Goal: Task Accomplishment & Management: Manage account settings

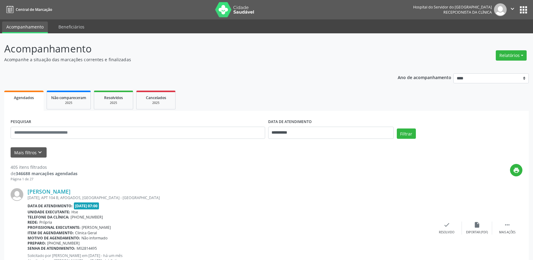
click at [504, 54] on button "Relatórios" at bounding box center [511, 55] width 31 height 10
click at [491, 70] on link "Agendamentos" at bounding box center [494, 68] width 65 height 8
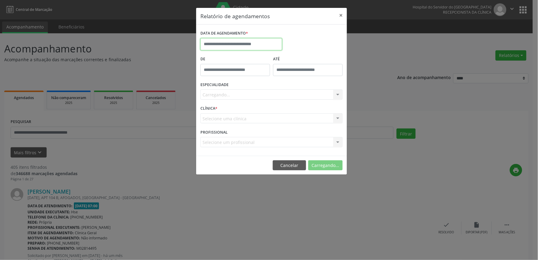
click at [238, 46] on input "text" at bounding box center [242, 44] width 82 height 12
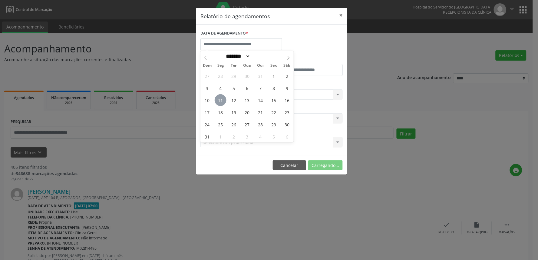
click at [223, 100] on span "11" at bounding box center [221, 100] width 12 height 12
type input "**********"
click at [223, 100] on span "11" at bounding box center [221, 100] width 12 height 12
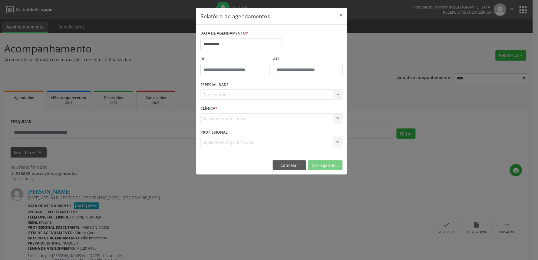
click at [258, 93] on div "Carregando... Nenhum resultado encontrado para: " " Não há nenhuma opção para s…" at bounding box center [272, 94] width 142 height 10
click at [265, 93] on div "Seleciona uma especialidade" at bounding box center [272, 94] width 142 height 10
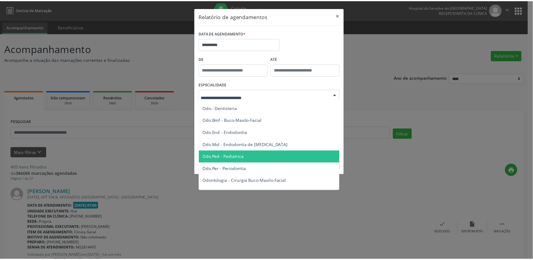
scroll to position [538, 0]
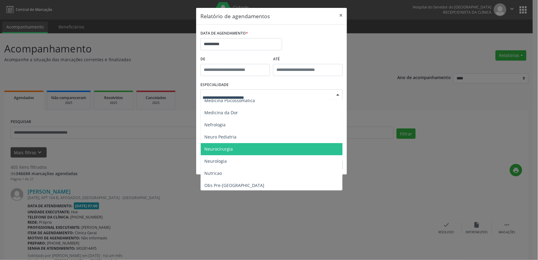
click at [235, 145] on span "Neurocirurgia" at bounding box center [272, 149] width 143 height 12
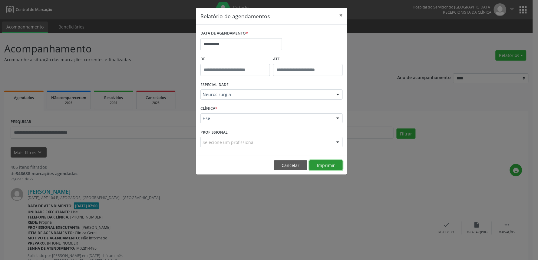
click at [328, 164] on button "Imprimir" at bounding box center [326, 165] width 33 height 10
click at [341, 14] on button "×" at bounding box center [341, 15] width 12 height 15
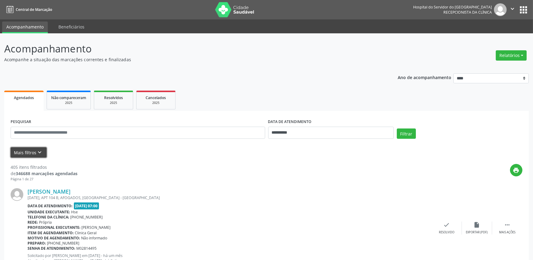
click at [30, 151] on button "Mais filtros keyboard_arrow_down" at bounding box center [29, 152] width 36 height 11
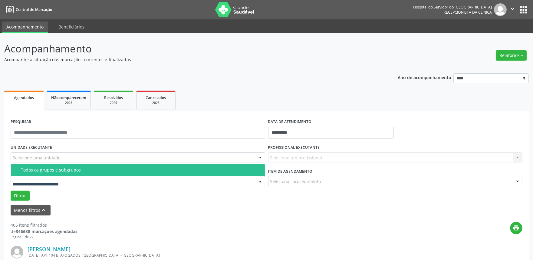
click at [36, 151] on label "UNIDADE EXECUTANTE" at bounding box center [31, 147] width 41 height 9
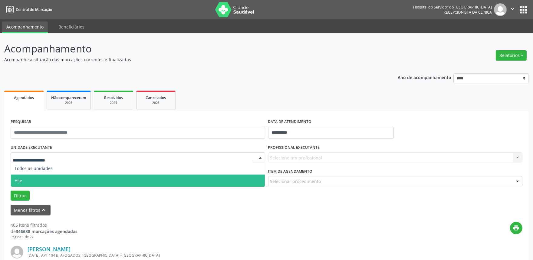
click at [25, 181] on span "Hse" at bounding box center [138, 180] width 254 height 12
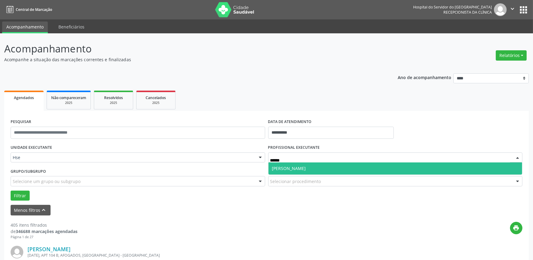
type input "*******"
click at [296, 164] on span "[PERSON_NAME]" at bounding box center [396, 168] width 254 height 12
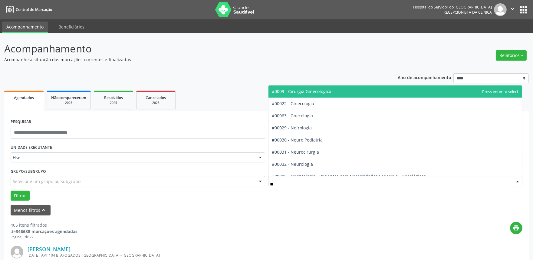
type input "***"
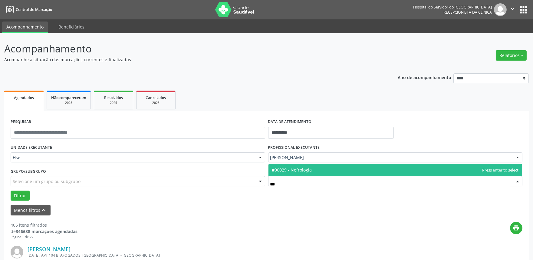
click at [304, 170] on span "#00029 - Nefrologia" at bounding box center [292, 170] width 40 height 6
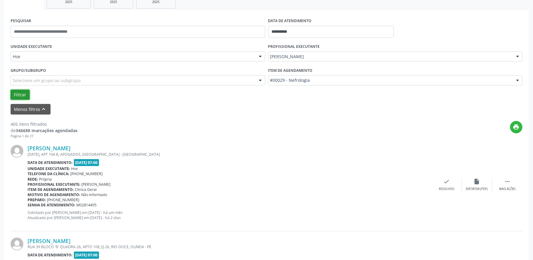
click at [26, 94] on button "Filtrar" at bounding box center [20, 95] width 19 height 10
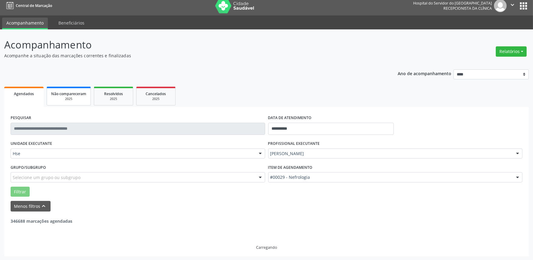
scroll to position [0, 0]
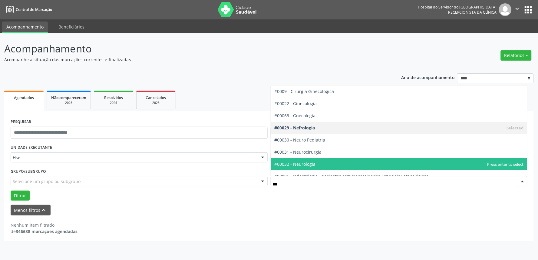
type input "***"
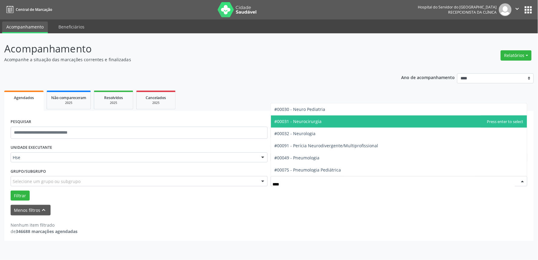
click at [321, 120] on span "#00031 - Neurocirurgia" at bounding box center [399, 121] width 257 height 12
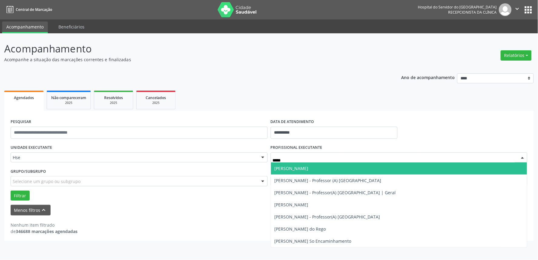
type input "******"
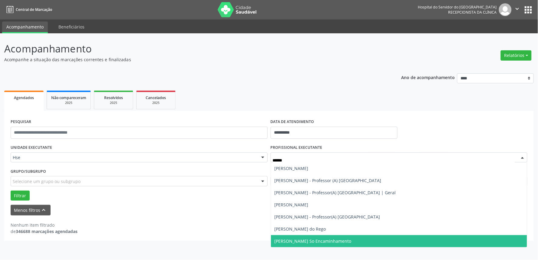
click at [346, 246] on span "[PERSON_NAME] So Encaminhamento" at bounding box center [399, 241] width 257 height 12
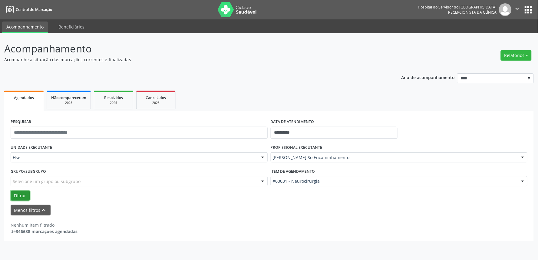
click at [22, 193] on button "Filtrar" at bounding box center [20, 196] width 19 height 10
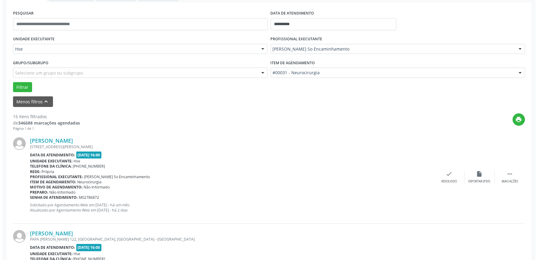
scroll to position [134, 0]
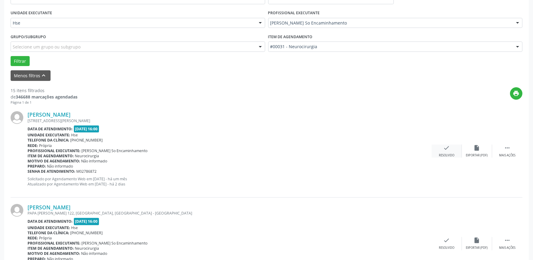
click at [447, 151] on div "check Resolvido" at bounding box center [447, 150] width 30 height 13
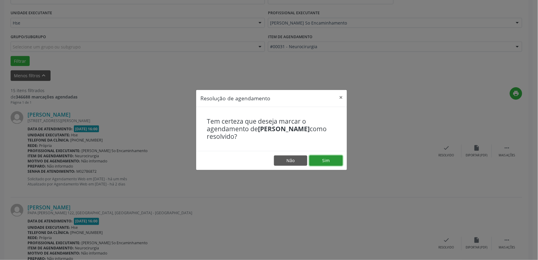
click at [321, 161] on button "Sim" at bounding box center [326, 160] width 33 height 10
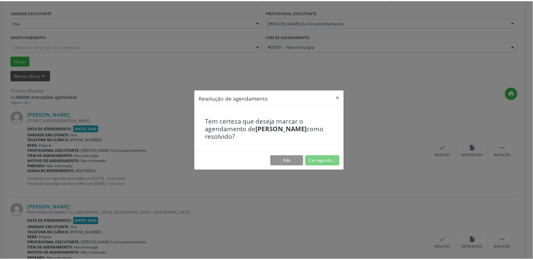
scroll to position [0, 0]
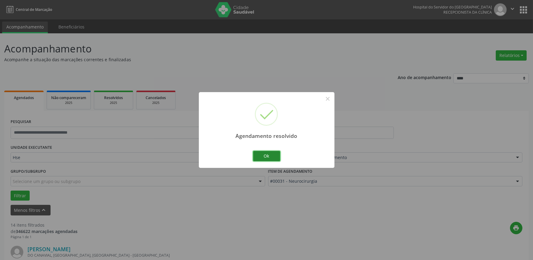
click at [275, 153] on button "Ok" at bounding box center [266, 156] width 27 height 10
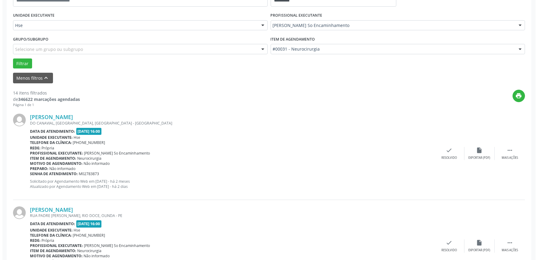
scroll to position [134, 0]
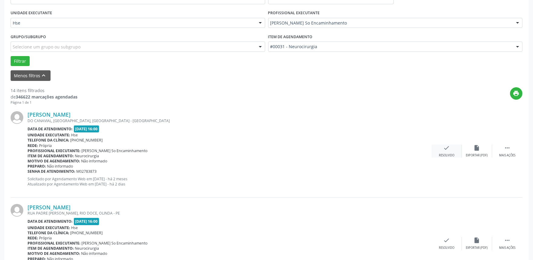
click at [450, 152] on div "check Resolvido" at bounding box center [447, 150] width 30 height 13
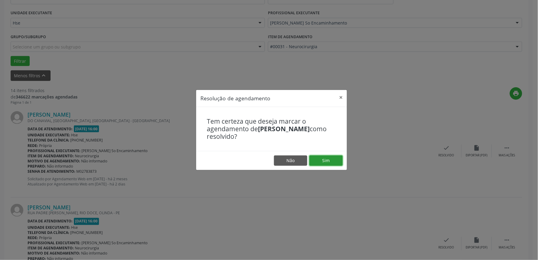
click at [322, 164] on button "Sim" at bounding box center [326, 160] width 33 height 10
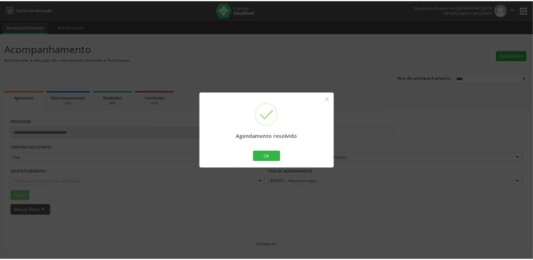
scroll to position [0, 0]
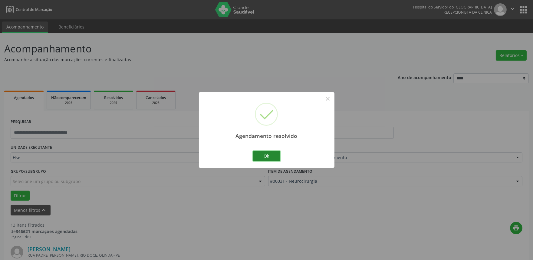
click at [272, 156] on button "Ok" at bounding box center [266, 156] width 27 height 10
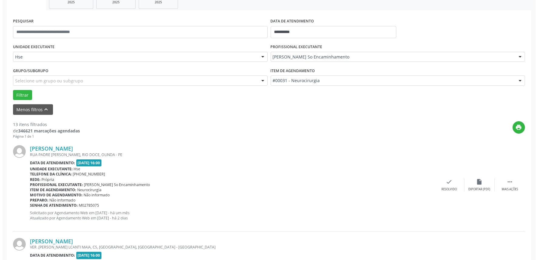
scroll to position [101, 0]
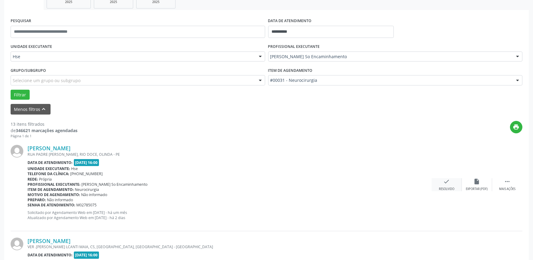
click at [451, 186] on div "check Resolvido" at bounding box center [447, 184] width 30 height 13
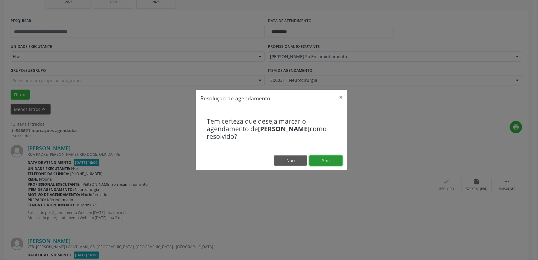
click at [321, 156] on button "Sim" at bounding box center [326, 160] width 33 height 10
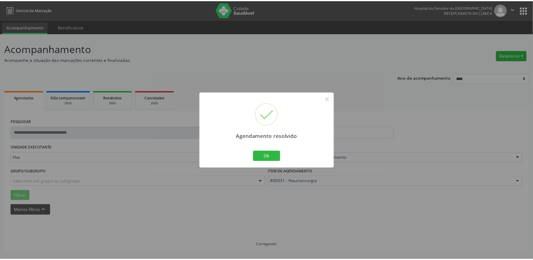
scroll to position [0, 0]
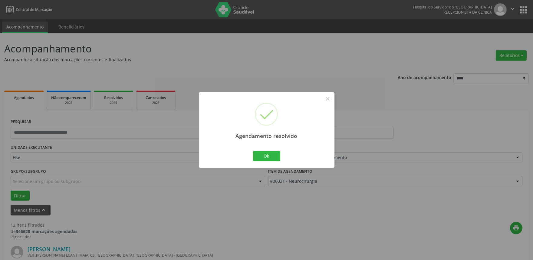
click at [286, 158] on div "Agendamento resolvido × Ok Cancel" at bounding box center [267, 129] width 136 height 75
click at [271, 158] on button "Ok" at bounding box center [266, 156] width 27 height 10
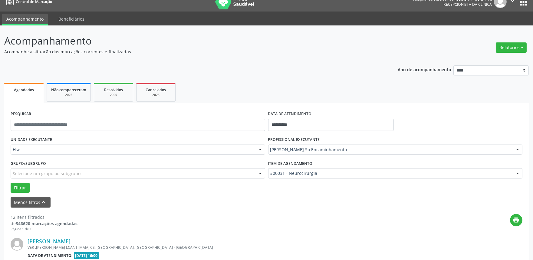
drag, startPoint x: 367, startPoint y: 208, endPoint x: 381, endPoint y: 199, distance: 16.7
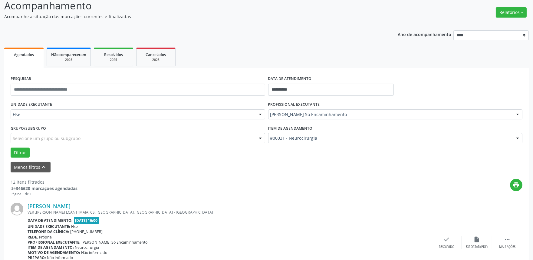
scroll to position [114, 0]
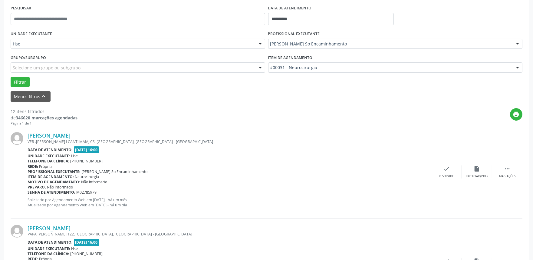
click at [510, 180] on div "[PERSON_NAME] VER .[PERSON_NAME] LCANTI MAIA, CS, [GEOGRAPHIC_DATA], [GEOGRAPHI…" at bounding box center [267, 172] width 512 height 92
click at [506, 172] on div " Mais ações" at bounding box center [508, 171] width 30 height 13
click at [477, 170] on icon "alarm_off" at bounding box center [477, 168] width 7 height 7
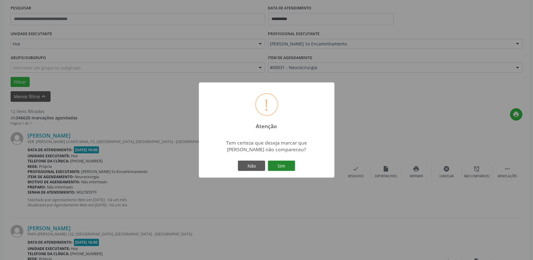
click at [282, 165] on button "Sim" at bounding box center [281, 166] width 27 height 10
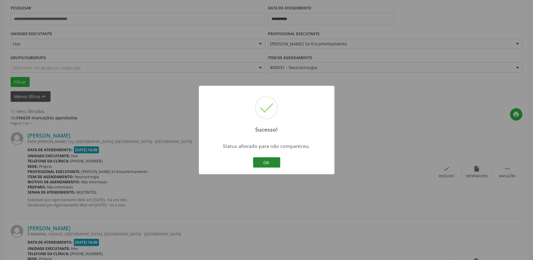
click at [274, 162] on button "OK" at bounding box center [266, 162] width 27 height 10
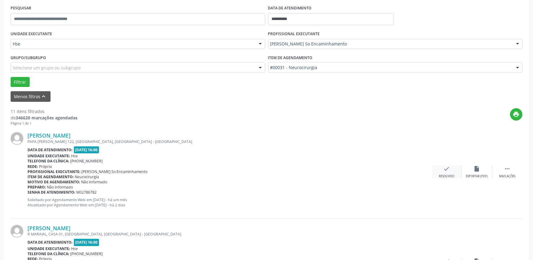
click at [444, 171] on icon "check" at bounding box center [447, 168] width 7 height 7
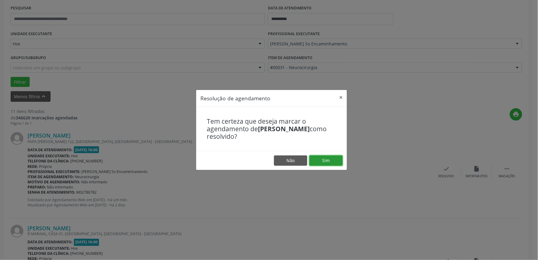
click at [328, 161] on button "Sim" at bounding box center [326, 160] width 33 height 10
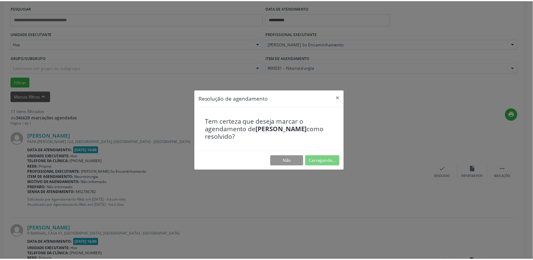
scroll to position [0, 0]
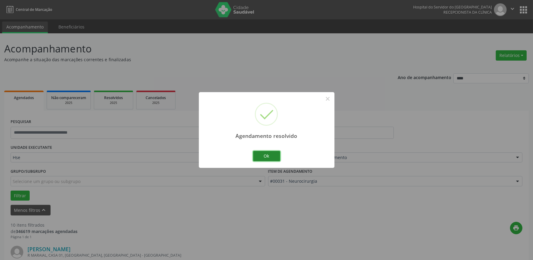
click at [276, 158] on button "Ok" at bounding box center [266, 156] width 27 height 10
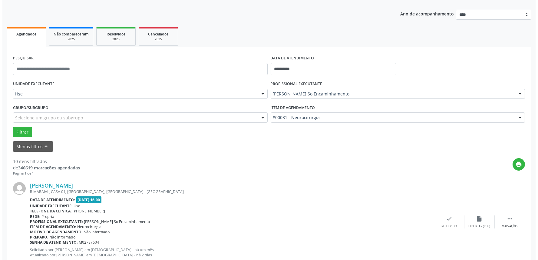
scroll to position [67, 0]
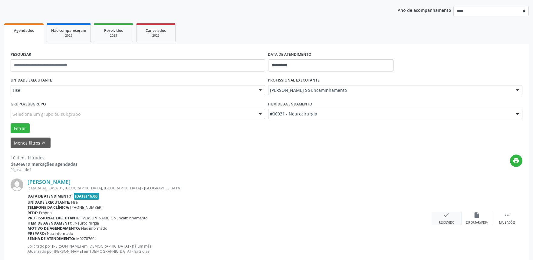
click at [446, 216] on icon "check" at bounding box center [447, 215] width 7 height 7
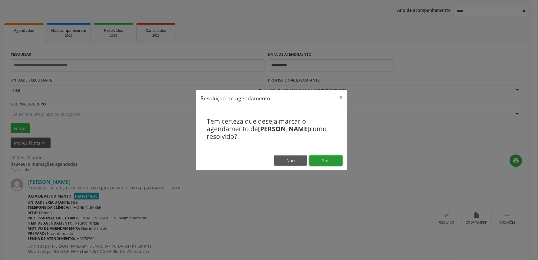
click at [327, 159] on button "Sim" at bounding box center [326, 160] width 33 height 10
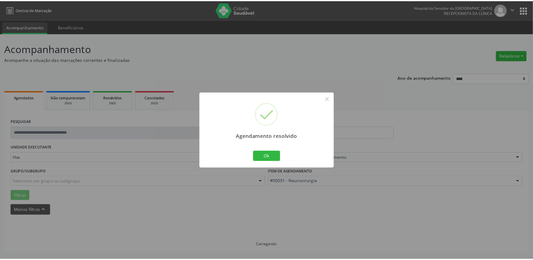
scroll to position [0, 0]
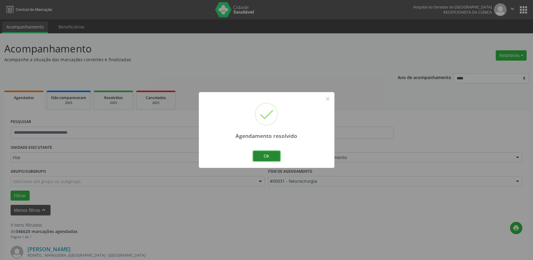
click at [269, 161] on button "Ok" at bounding box center [266, 156] width 27 height 10
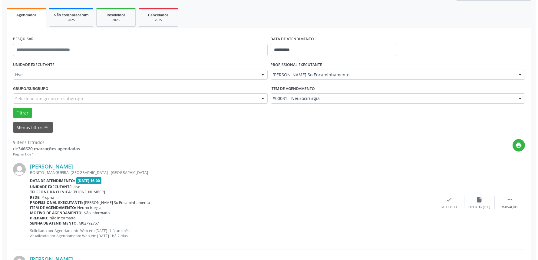
scroll to position [168, 0]
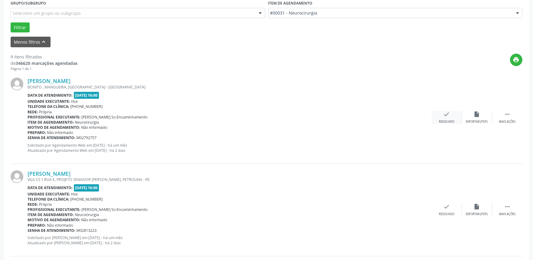
click at [444, 116] on icon "check" at bounding box center [447, 114] width 7 height 7
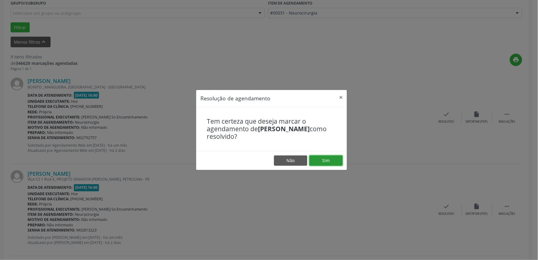
click at [317, 159] on button "Sim" at bounding box center [326, 160] width 33 height 10
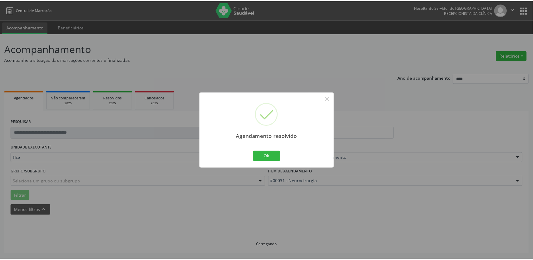
scroll to position [0, 0]
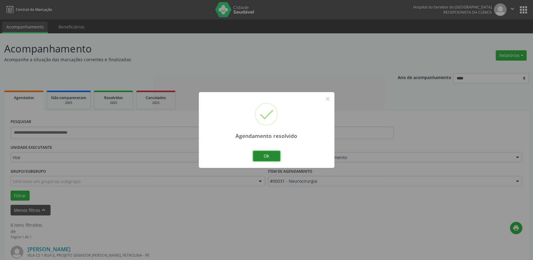
click at [274, 158] on button "Ok" at bounding box center [266, 156] width 27 height 10
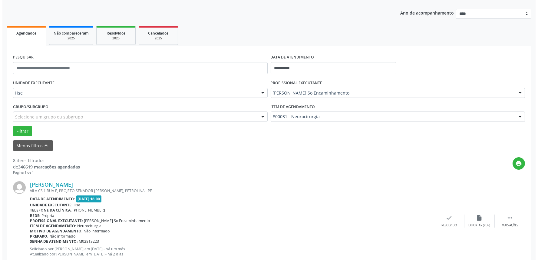
scroll to position [67, 0]
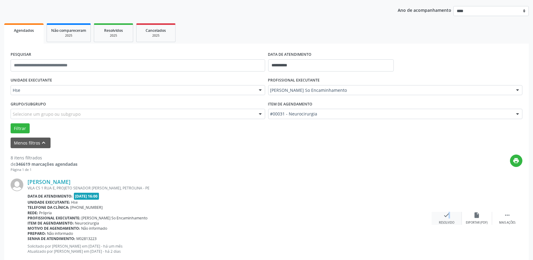
click at [446, 217] on icon "check" at bounding box center [447, 215] width 7 height 7
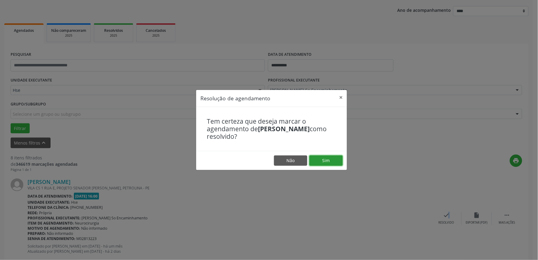
click at [327, 157] on button "Sim" at bounding box center [326, 160] width 33 height 10
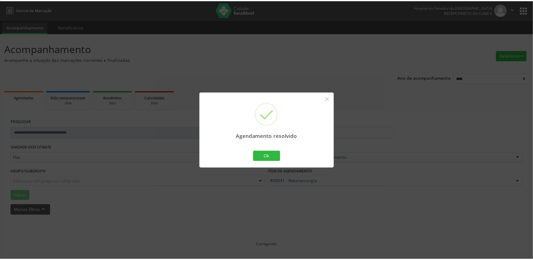
scroll to position [0, 0]
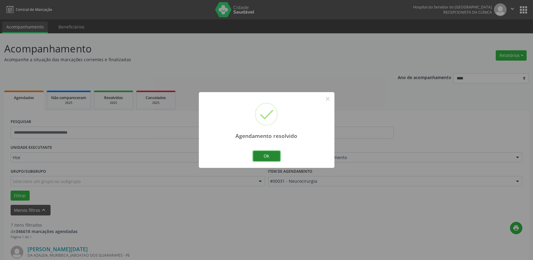
click at [268, 156] on button "Ok" at bounding box center [266, 156] width 27 height 10
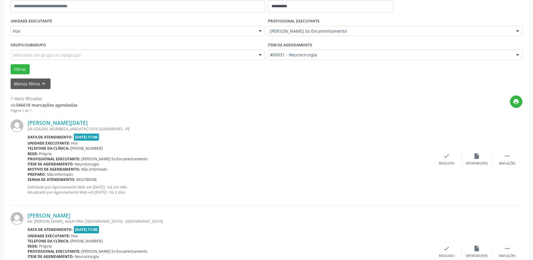
scroll to position [134, 0]
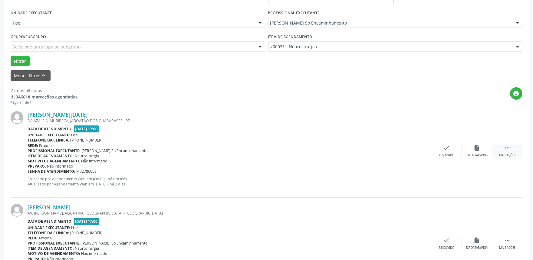
click at [512, 146] on div " Mais ações" at bounding box center [508, 150] width 30 height 13
click at [474, 147] on icon "alarm_off" at bounding box center [477, 147] width 7 height 7
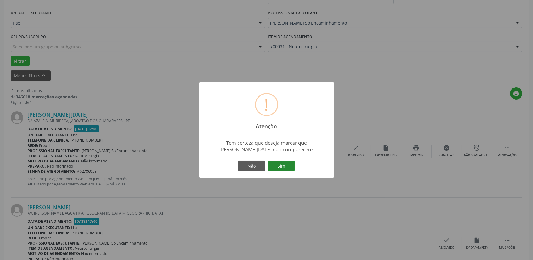
click at [291, 164] on button "Sim" at bounding box center [281, 166] width 27 height 10
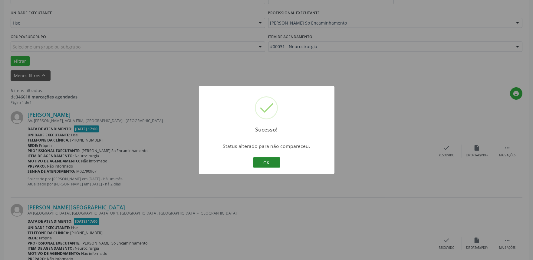
click at [260, 163] on button "OK" at bounding box center [266, 162] width 27 height 10
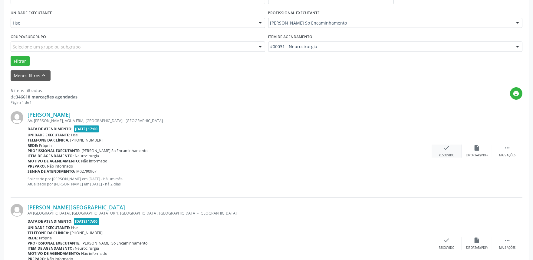
click at [450, 147] on div "check Resolvido" at bounding box center [447, 150] width 30 height 13
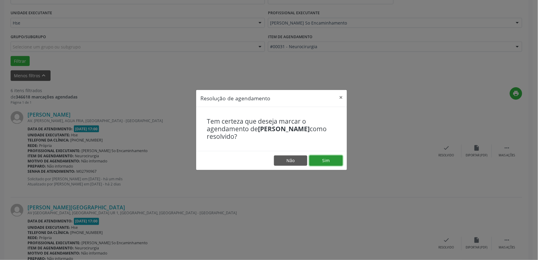
click at [320, 156] on button "Sim" at bounding box center [326, 160] width 33 height 10
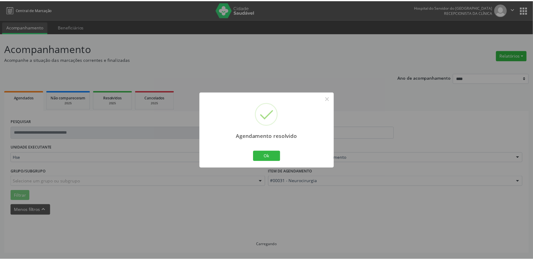
scroll to position [0, 0]
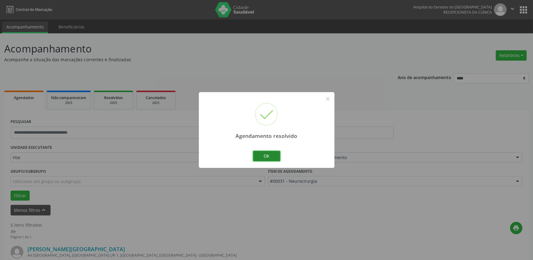
click at [268, 157] on button "Ok" at bounding box center [266, 156] width 27 height 10
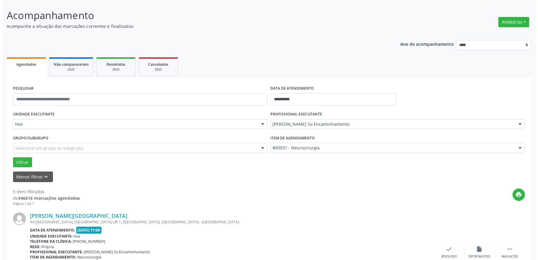
scroll to position [34, 0]
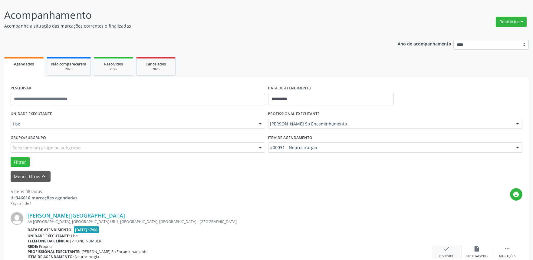
click at [451, 254] on div "Resolvido" at bounding box center [446, 256] width 15 height 4
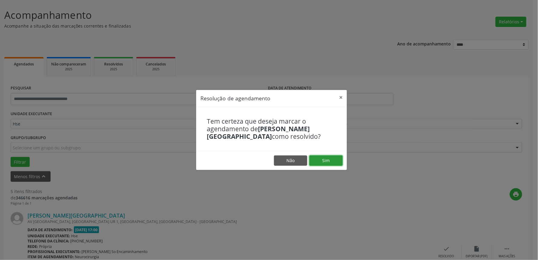
click at [331, 160] on button "Sim" at bounding box center [326, 160] width 33 height 10
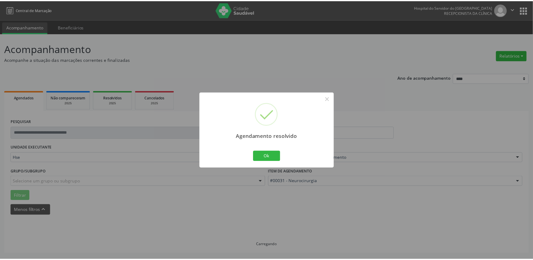
scroll to position [0, 0]
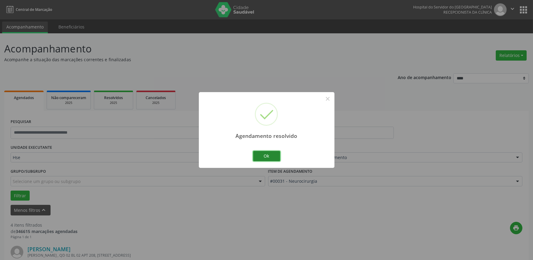
click at [272, 157] on button "Ok" at bounding box center [266, 156] width 27 height 10
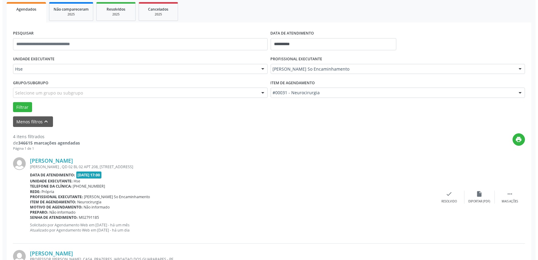
scroll to position [101, 0]
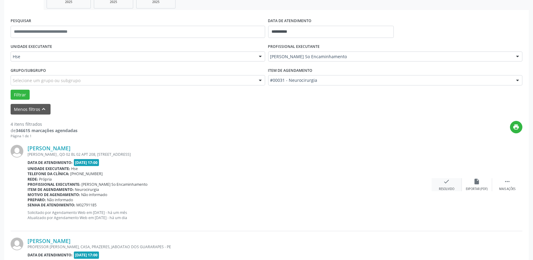
click at [449, 181] on icon "check" at bounding box center [447, 181] width 7 height 7
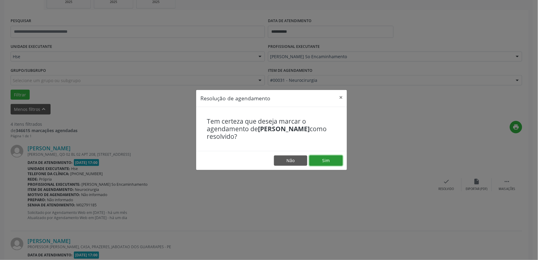
click at [335, 160] on button "Sim" at bounding box center [326, 160] width 33 height 10
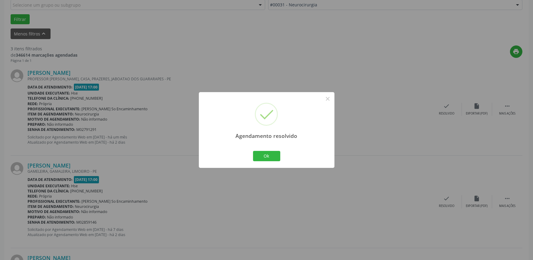
scroll to position [267, 0]
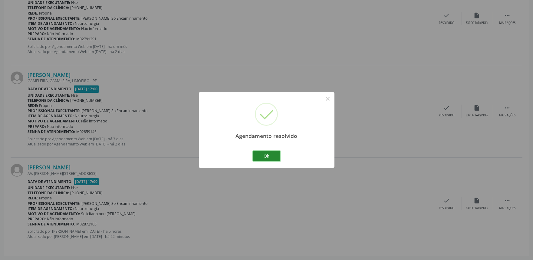
click at [275, 157] on button "Ok" at bounding box center [266, 156] width 27 height 10
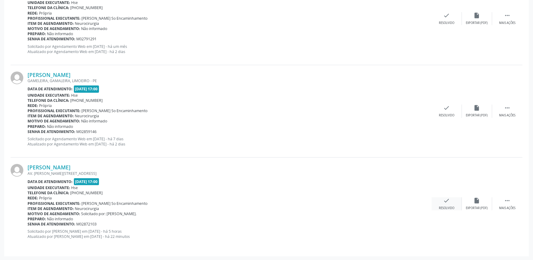
click at [453, 201] on div "check Resolvido" at bounding box center [447, 203] width 30 height 13
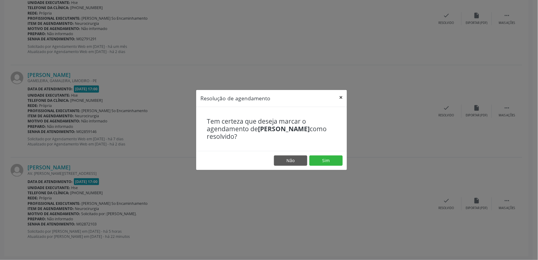
click at [340, 96] on button "×" at bounding box center [341, 97] width 12 height 15
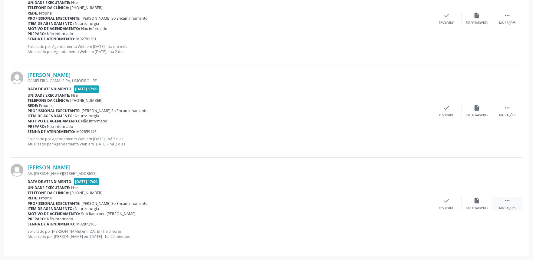
click at [503, 210] on div "Mais ações" at bounding box center [507, 208] width 16 height 4
click at [505, 204] on div " Menos ações" at bounding box center [508, 203] width 30 height 13
click at [504, 202] on div " Mais ações" at bounding box center [508, 203] width 30 height 13
click at [474, 206] on div "Não compareceu" at bounding box center [477, 208] width 26 height 4
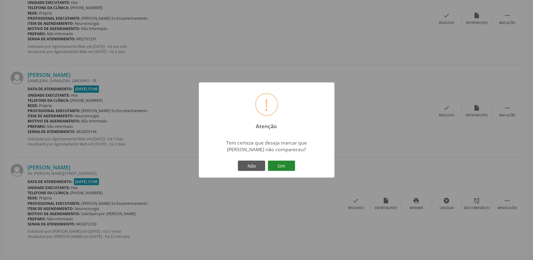
click at [287, 169] on button "Sim" at bounding box center [281, 166] width 27 height 10
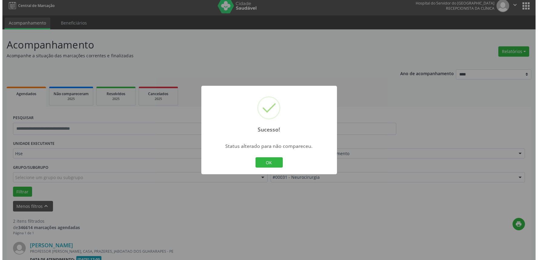
scroll to position [174, 0]
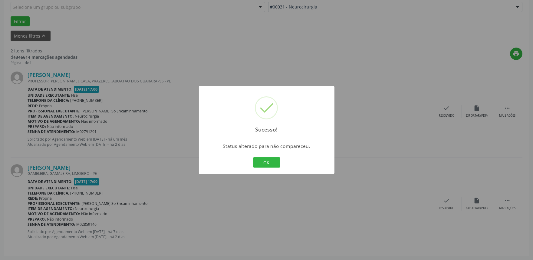
click at [261, 153] on div "Sucesso! × Status alterado para não compareceu. OK Cancel" at bounding box center [267, 130] width 136 height 88
click at [274, 165] on button "OK" at bounding box center [266, 162] width 27 height 10
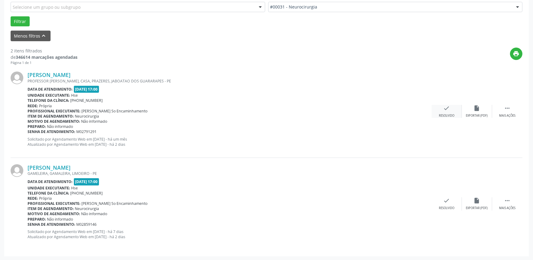
click at [449, 110] on icon "check" at bounding box center [447, 108] width 7 height 7
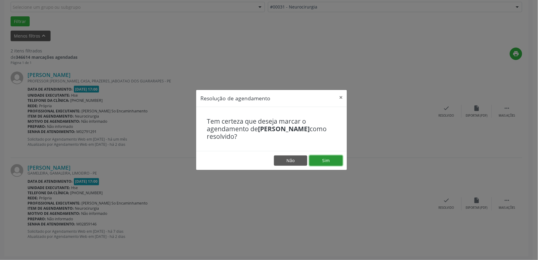
click at [317, 158] on button "Sim" at bounding box center [326, 160] width 33 height 10
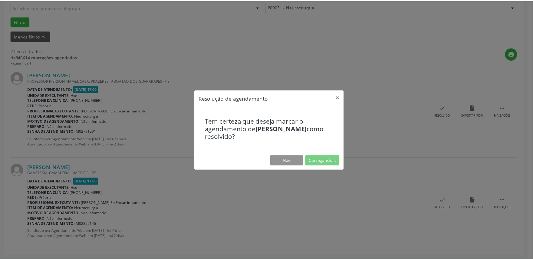
scroll to position [0, 0]
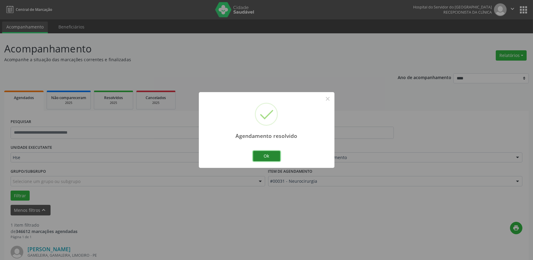
click at [260, 158] on button "Ok" at bounding box center [266, 156] width 27 height 10
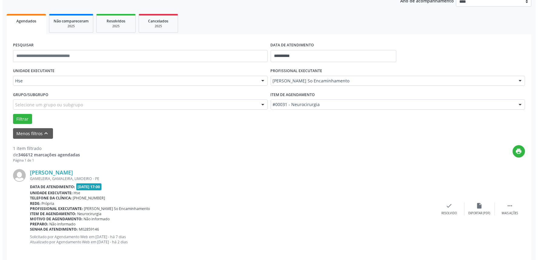
scroll to position [82, 0]
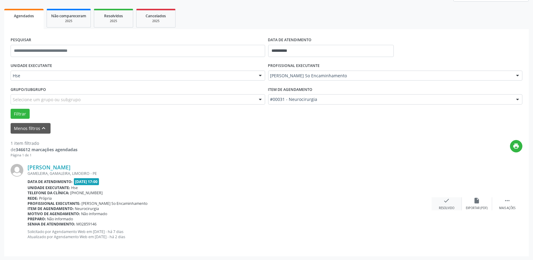
click at [447, 202] on icon "check" at bounding box center [447, 200] width 7 height 7
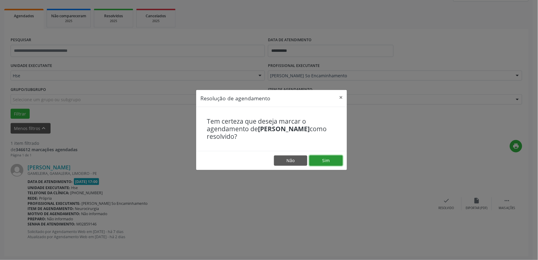
click at [332, 162] on button "Sim" at bounding box center [326, 160] width 33 height 10
